Goal: Find specific page/section: Find specific page/section

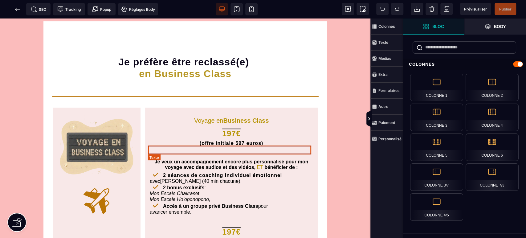
scroll to position [183, 0]
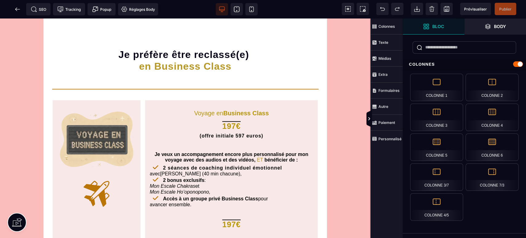
click at [16, 7] on icon at bounding box center [17, 9] width 6 height 6
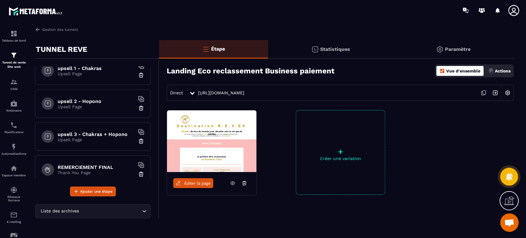
scroll to position [414, 0]
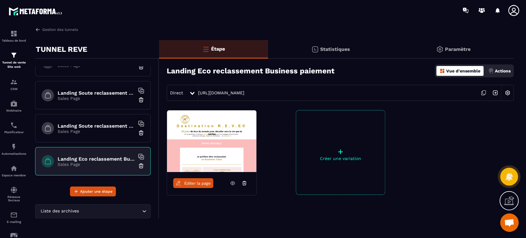
click at [97, 126] on h6 "Landing Soute reclassement Business paiement" at bounding box center [96, 126] width 77 height 6
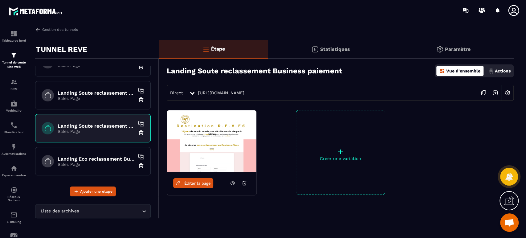
click at [205, 183] on span "Éditer la page" at bounding box center [197, 183] width 27 height 5
